Goal: Use online tool/utility: Utilize a website feature to perform a specific function

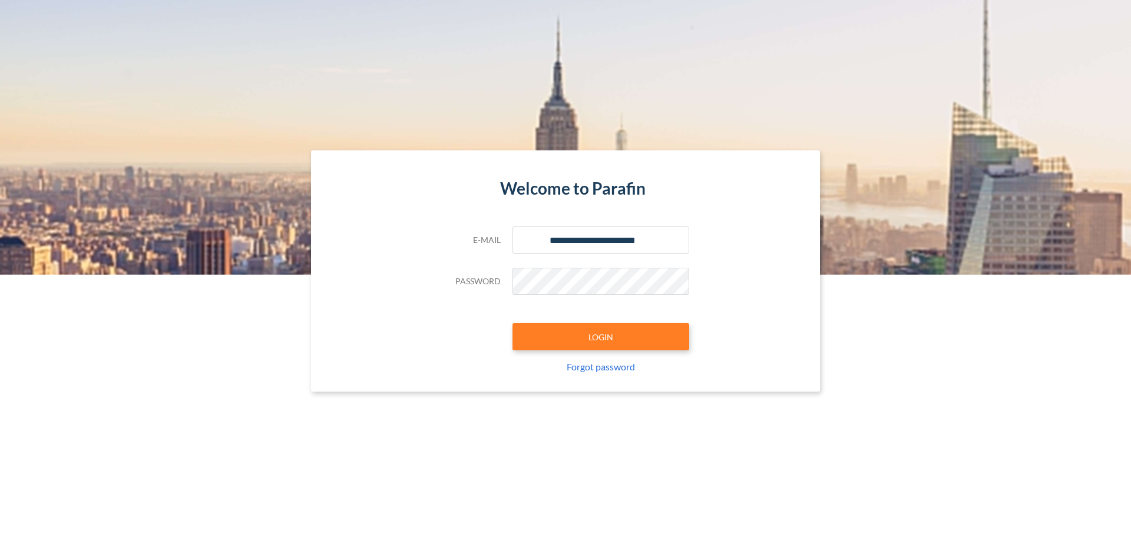
type input "**********"
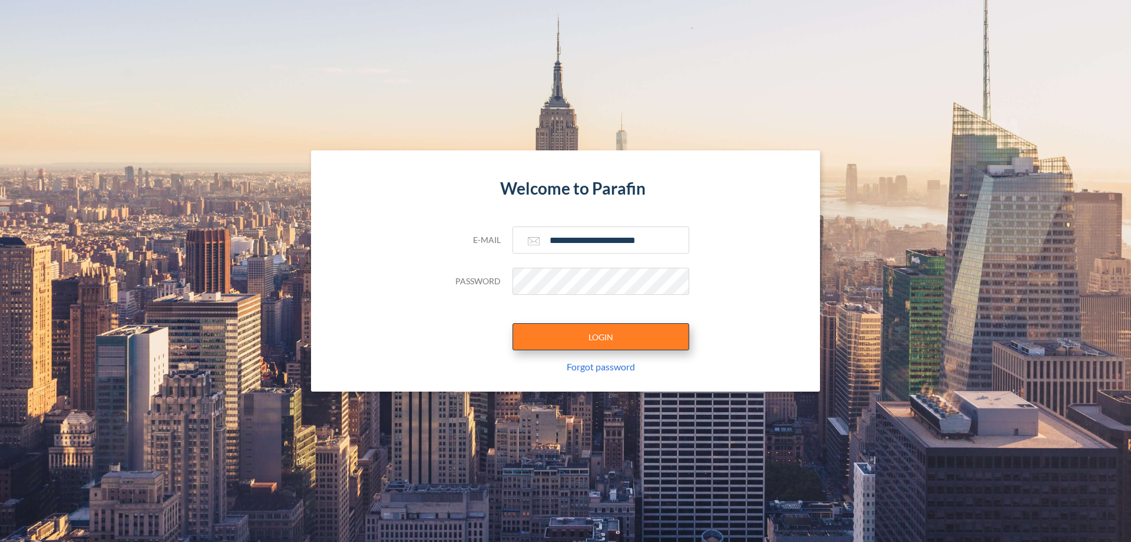
click at [601, 336] on button "LOGIN" at bounding box center [601, 336] width 177 height 27
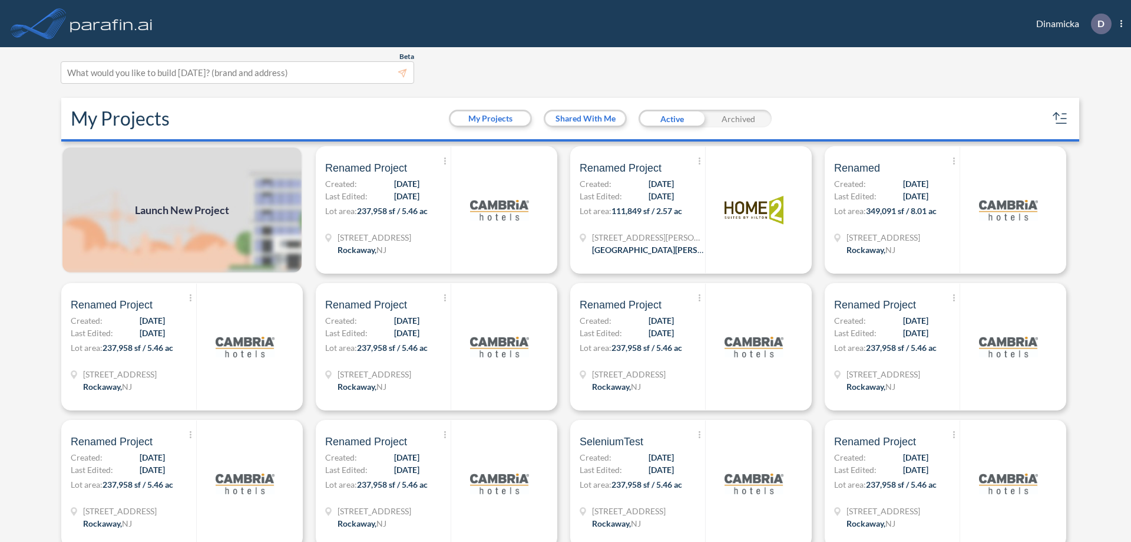
scroll to position [3, 0]
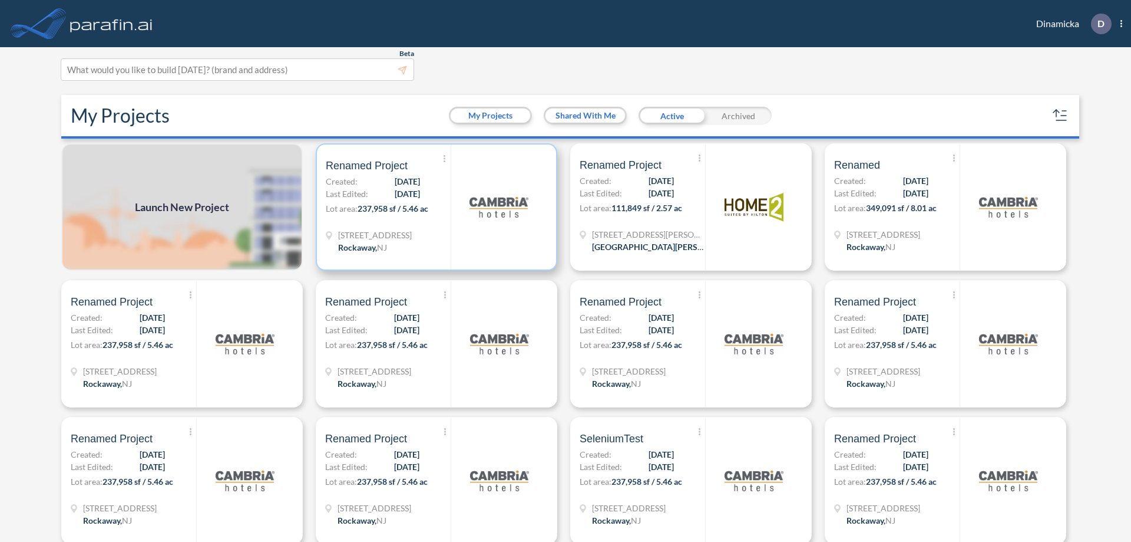
click at [434, 207] on p "Lot area: 237,958 sf / 5.46 ac" at bounding box center [388, 210] width 125 height 17
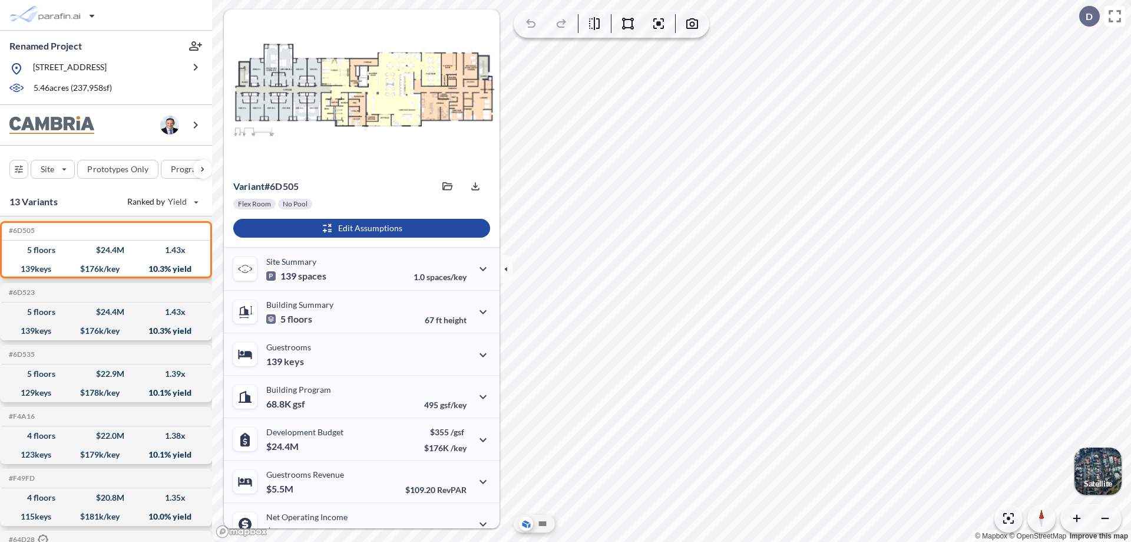
scroll to position [60, 0]
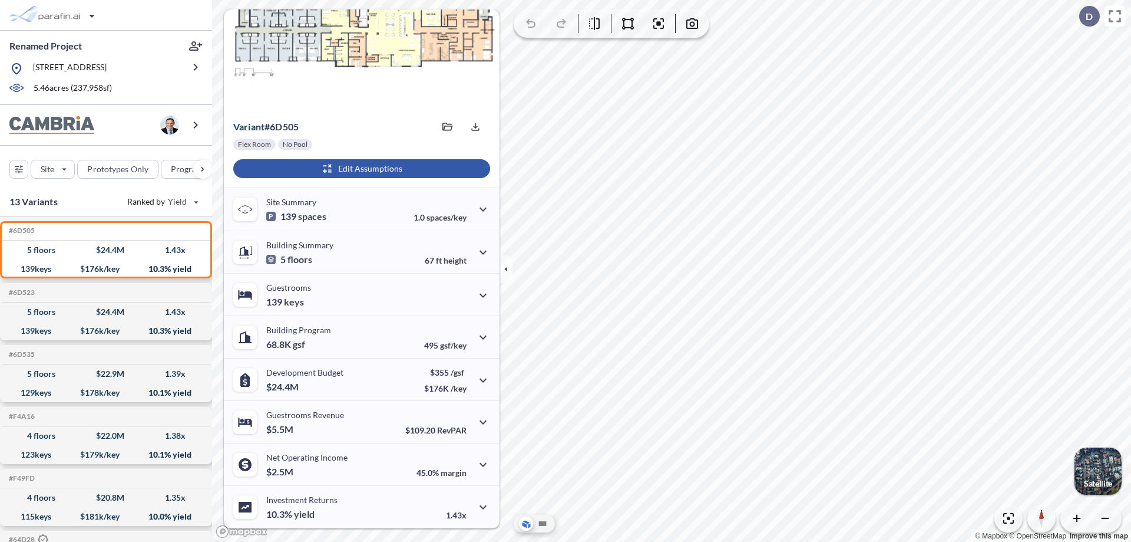
click at [360, 169] on div "button" at bounding box center [361, 168] width 257 height 19
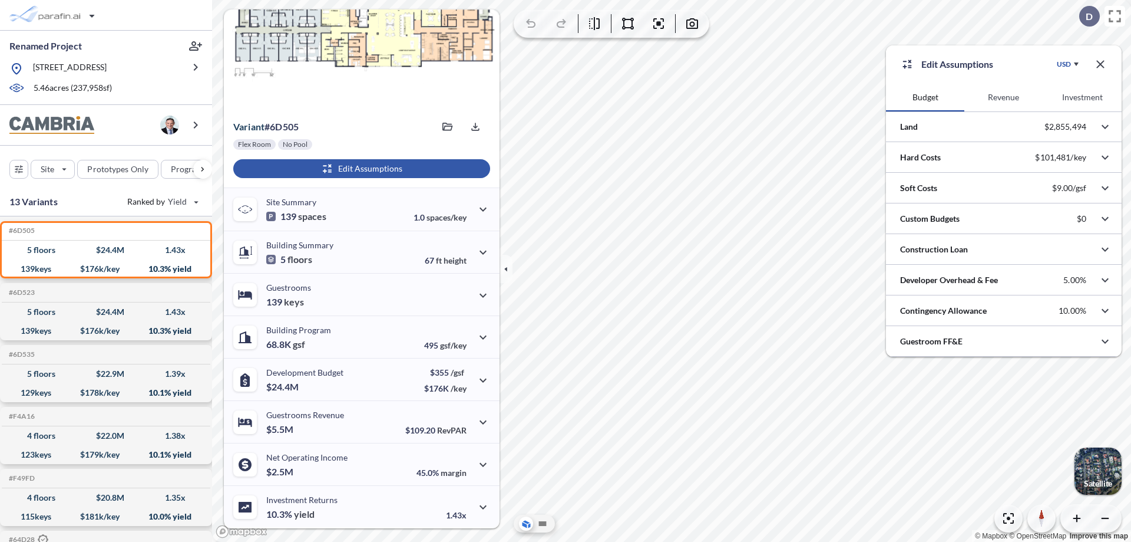
click at [1083, 97] on button "Investment" at bounding box center [1083, 97] width 78 height 28
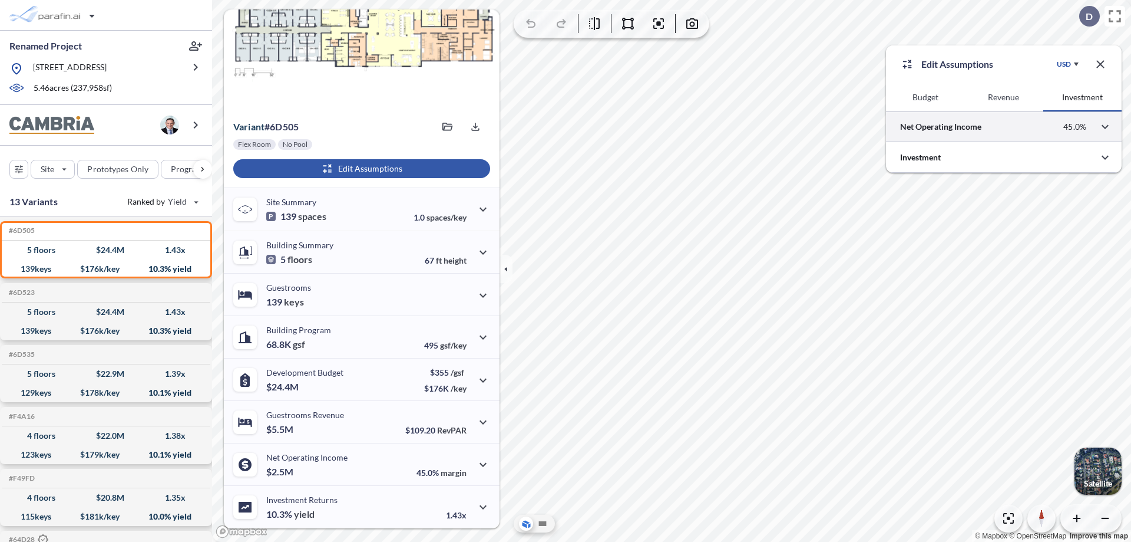
click at [1004, 127] on div at bounding box center [1004, 126] width 236 height 30
